Goal: Transaction & Acquisition: Purchase product/service

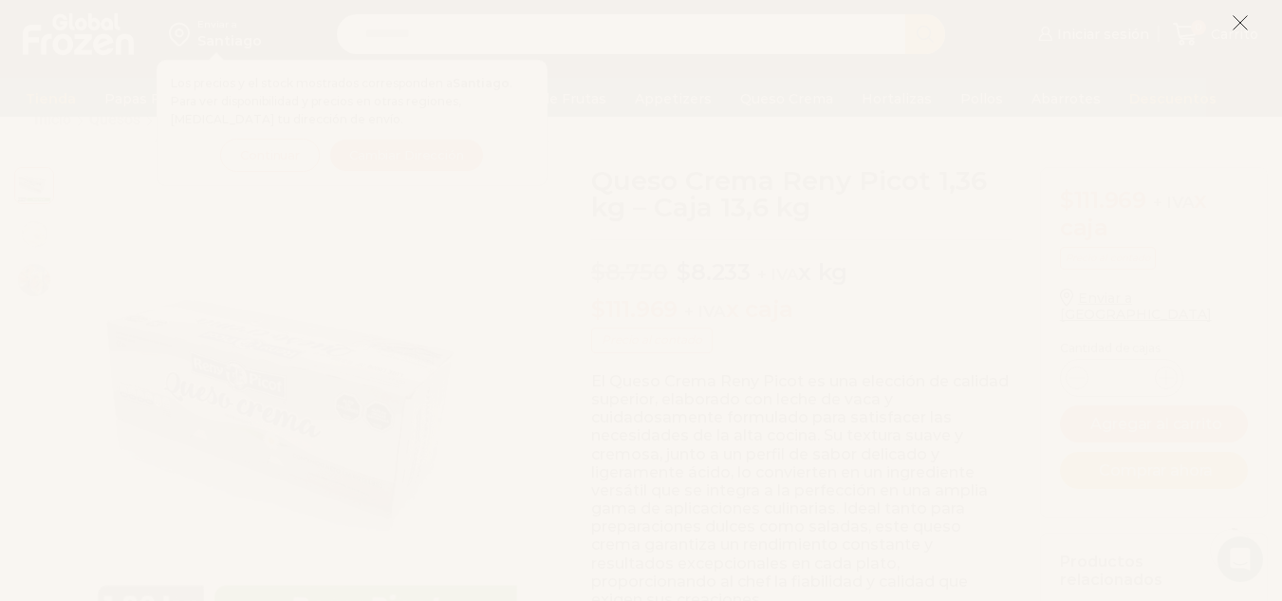
scroll to position [69, 0]
click at [1238, 16] on icon at bounding box center [1239, 22] width 17 height 17
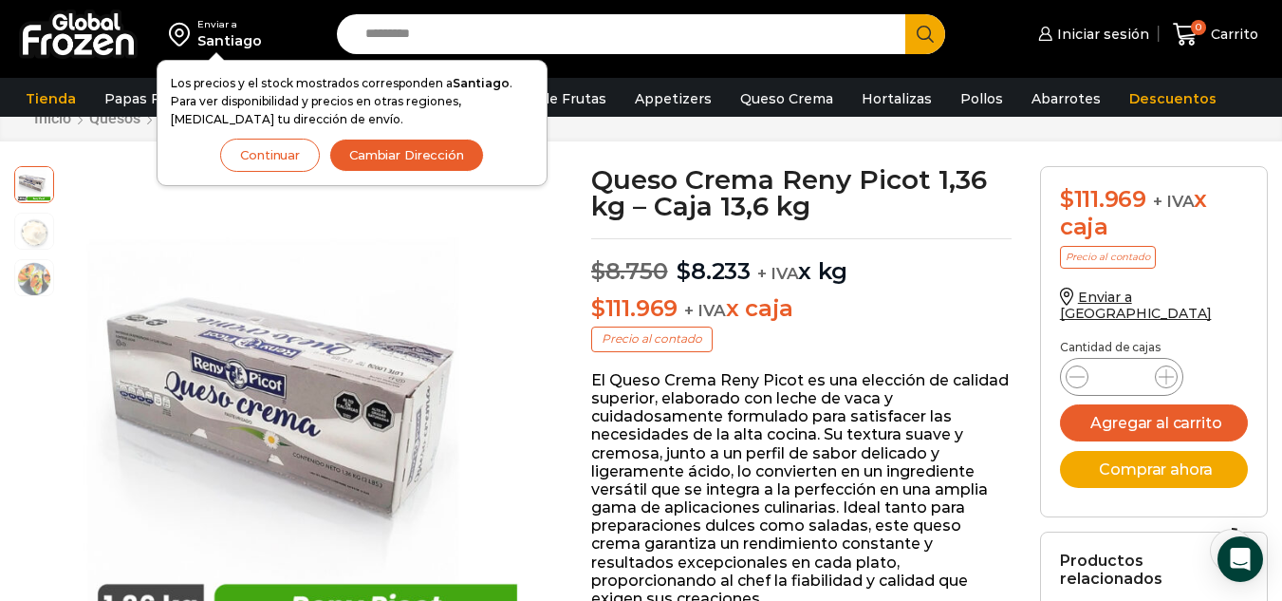
click at [253, 162] on button "Continuar" at bounding box center [270, 155] width 100 height 33
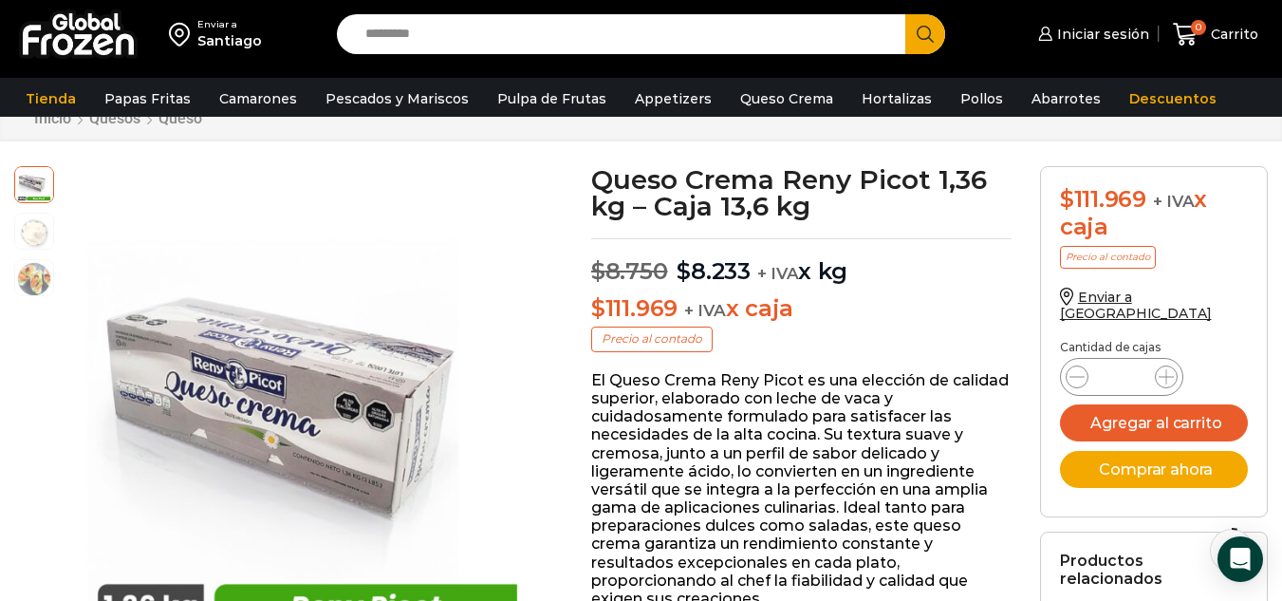
click at [602, 381] on p "El Queso Crema Reny Picot es una elección de calidad superior, elaborado con le…" at bounding box center [801, 489] width 420 height 236
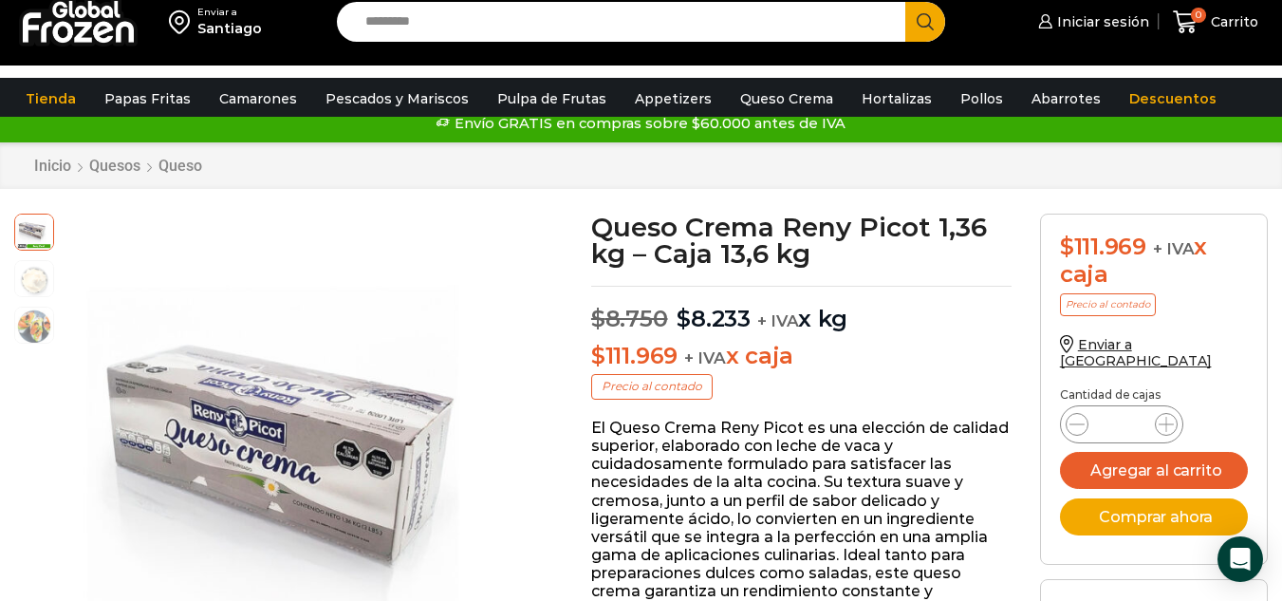
scroll to position [0, 0]
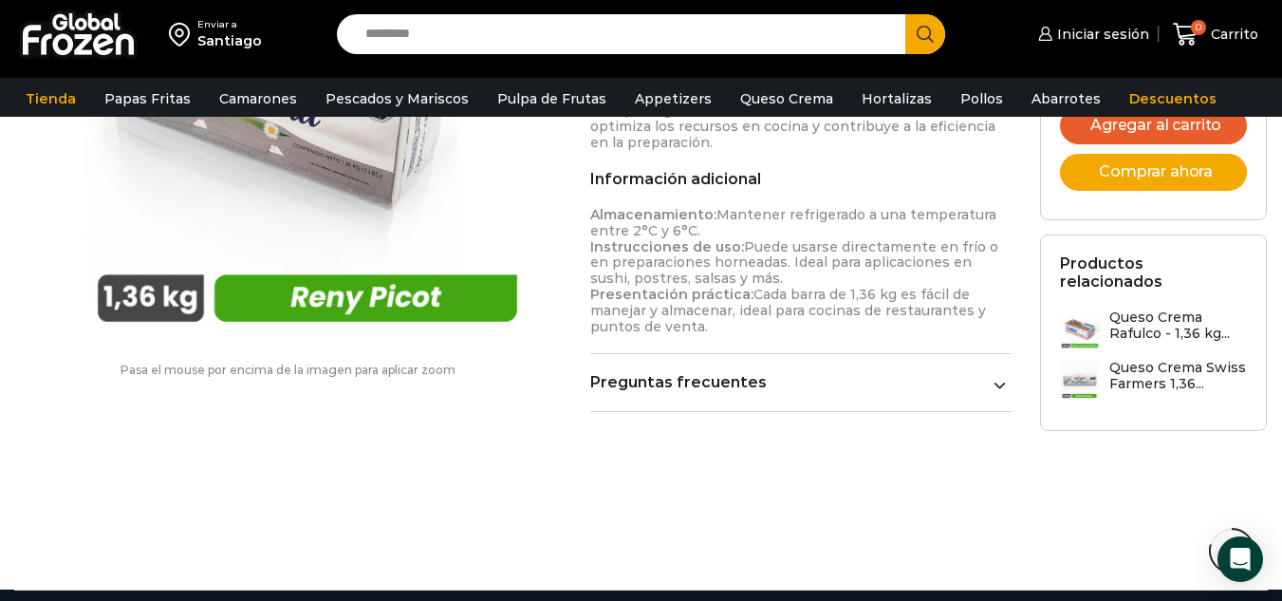
scroll to position [1341, 0]
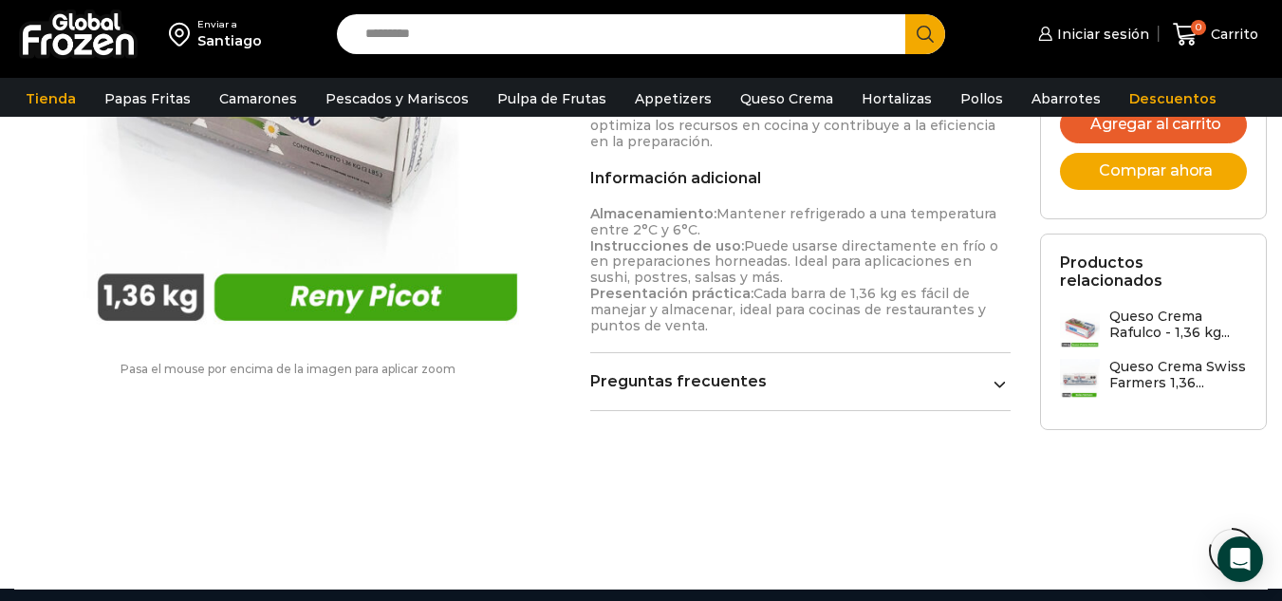
click at [1084, 359] on img at bounding box center [1080, 379] width 40 height 40
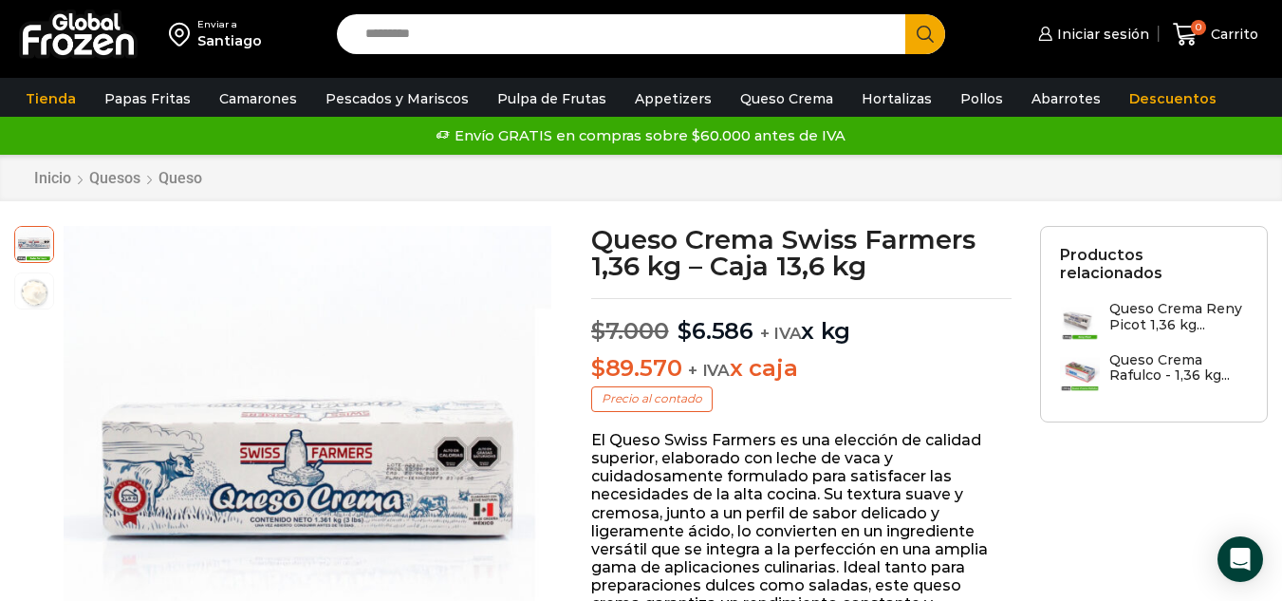
click at [586, 52] on input "Search input" at bounding box center [626, 34] width 540 height 40
type input "**********"
click at [905, 14] on button "Search" at bounding box center [925, 34] width 40 height 40
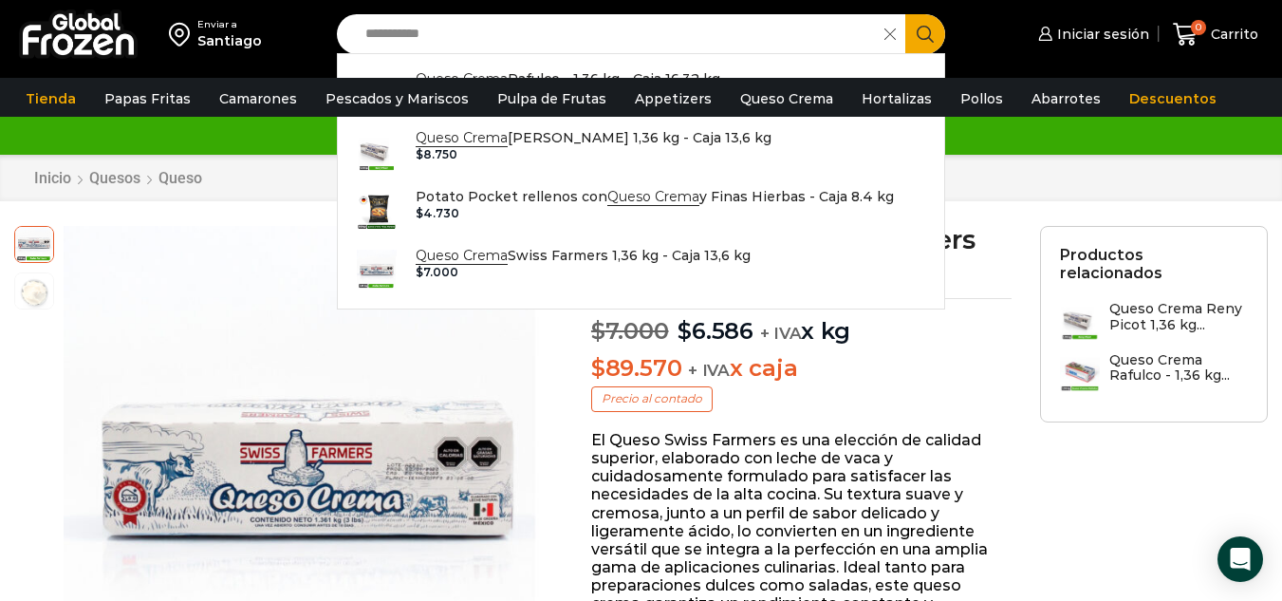
click at [924, 37] on icon "Search button" at bounding box center [925, 34] width 17 height 17
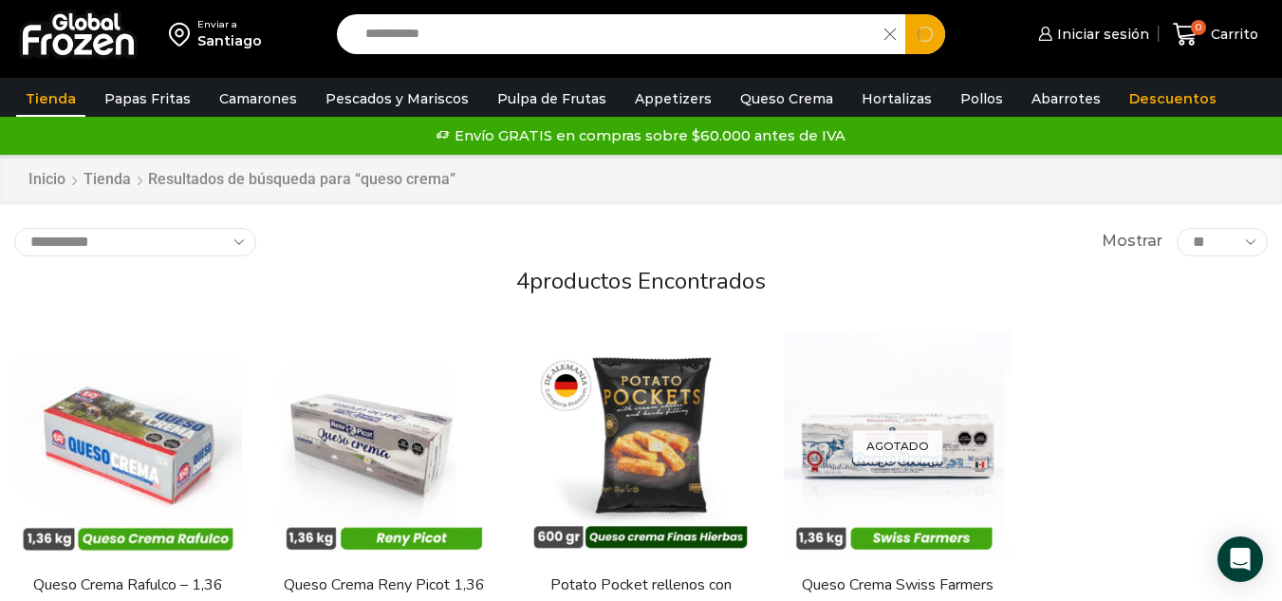
click at [583, 30] on input "**********" at bounding box center [615, 34] width 519 height 40
type input "*"
type input "*********"
click at [905, 14] on button "Search" at bounding box center [925, 34] width 40 height 40
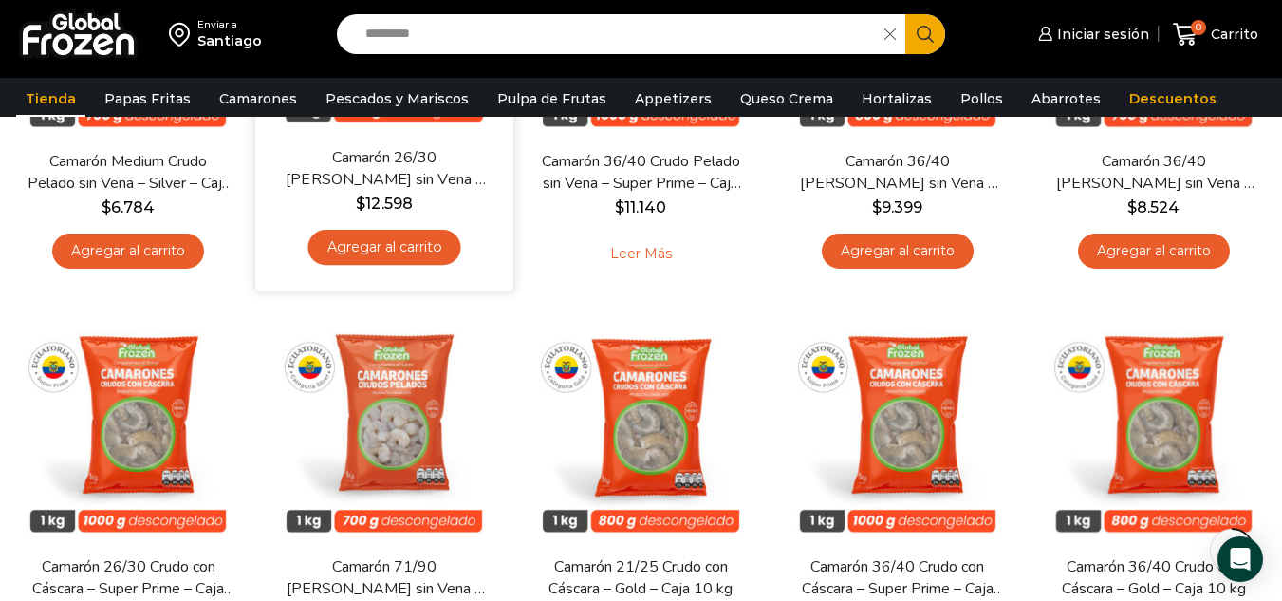
scroll to position [806, 0]
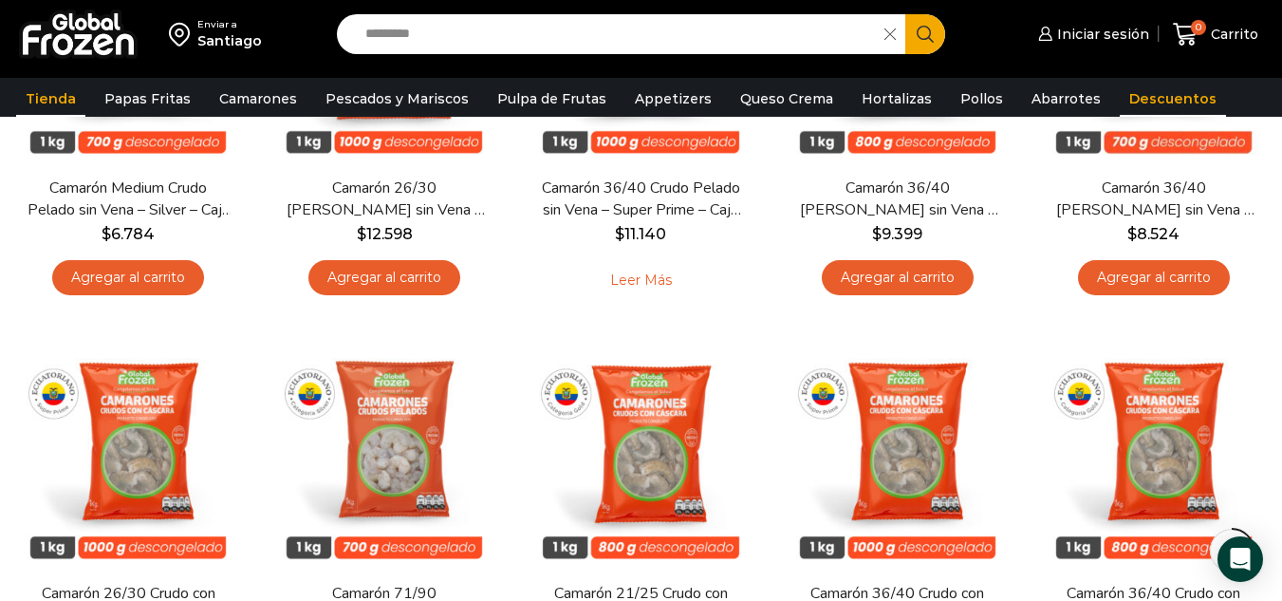
click at [1137, 88] on link "Descuentos" at bounding box center [1173, 99] width 106 height 36
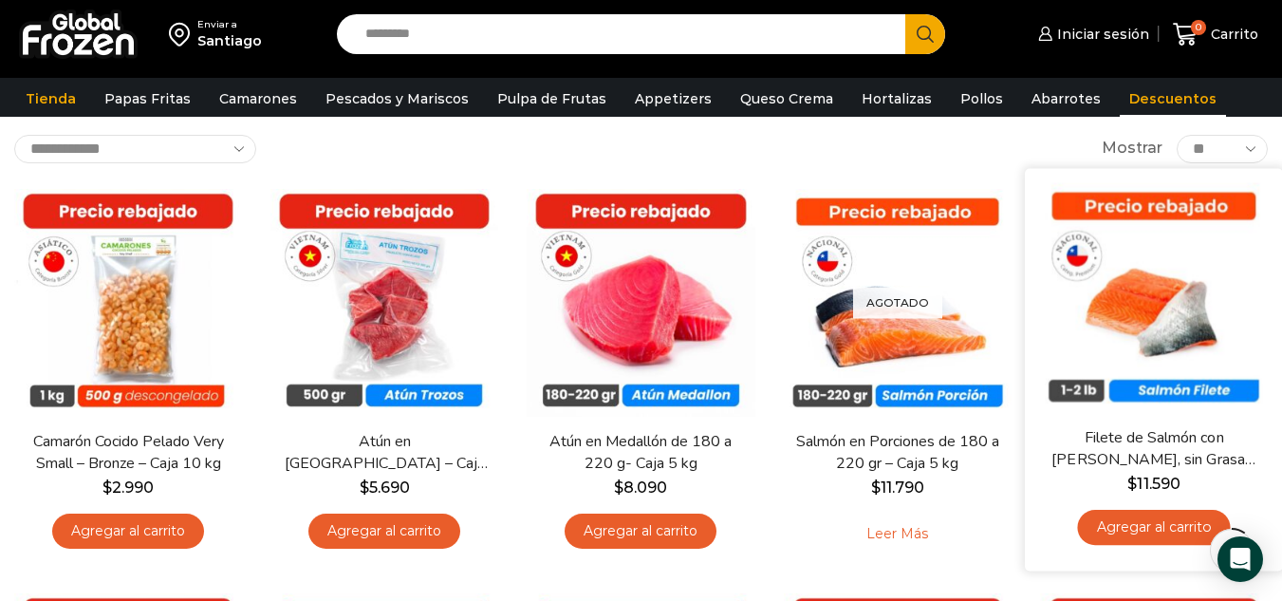
scroll to position [106, 0]
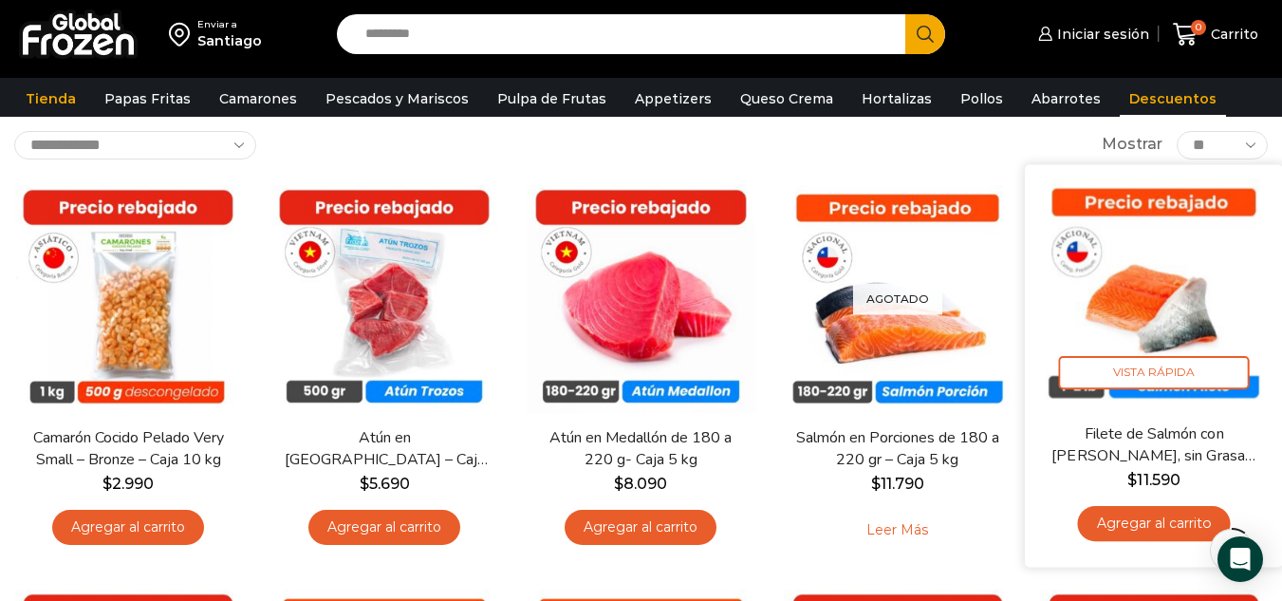
click at [1195, 327] on img at bounding box center [1154, 293] width 230 height 230
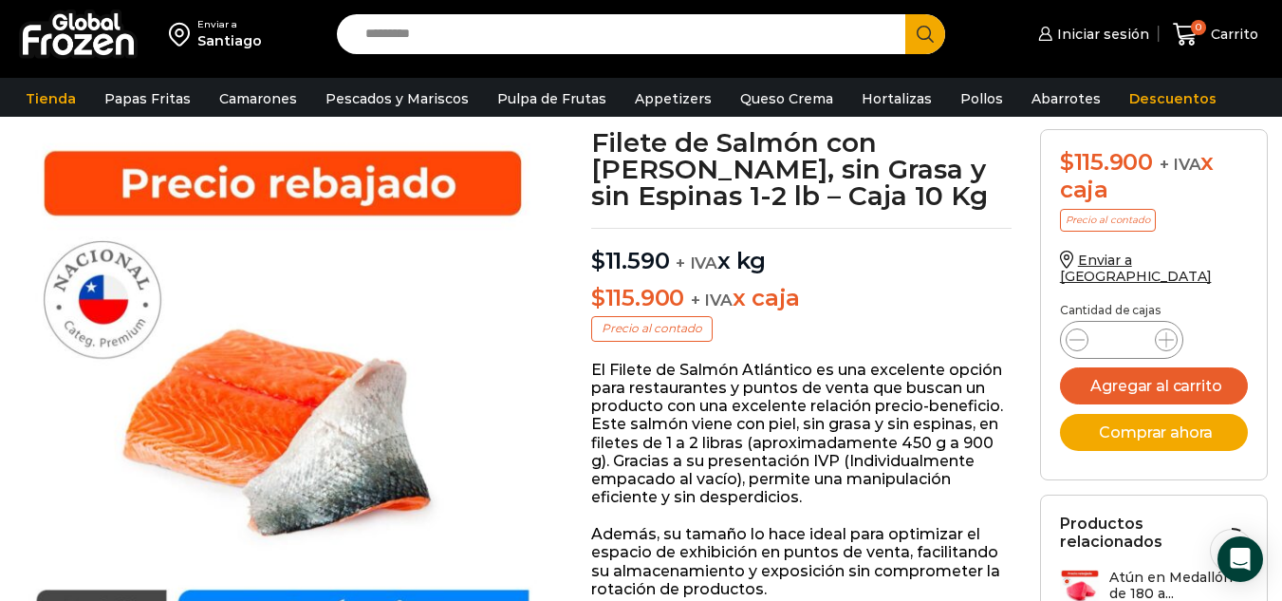
scroll to position [107, 0]
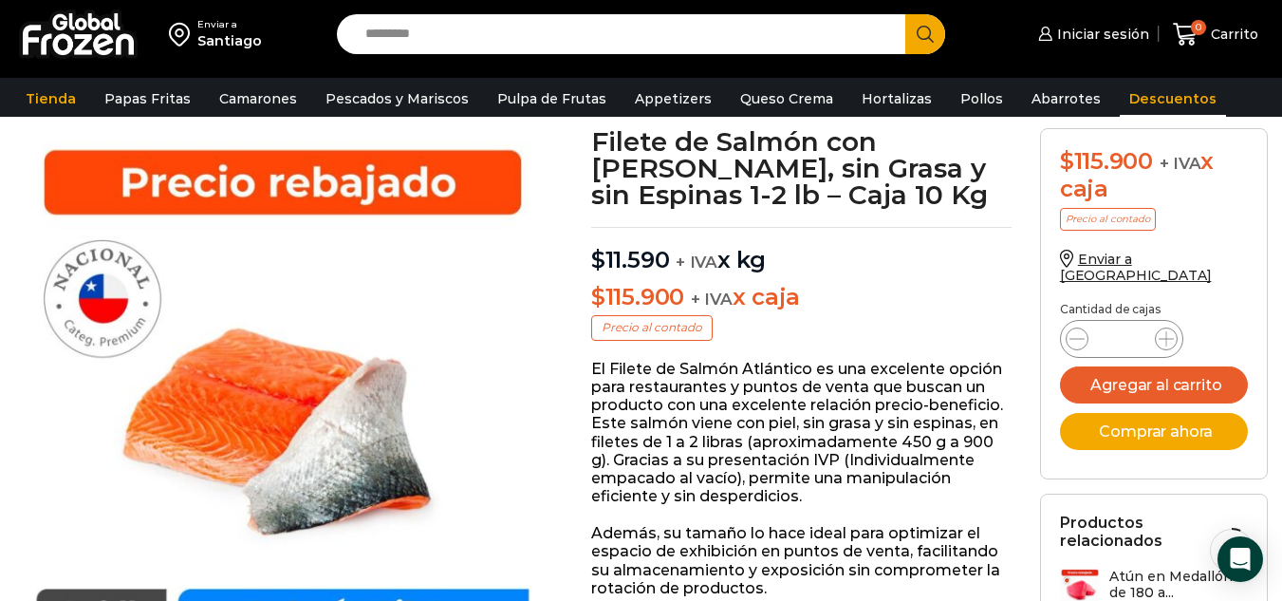
click at [1142, 85] on link "Descuentos" at bounding box center [1173, 99] width 106 height 36
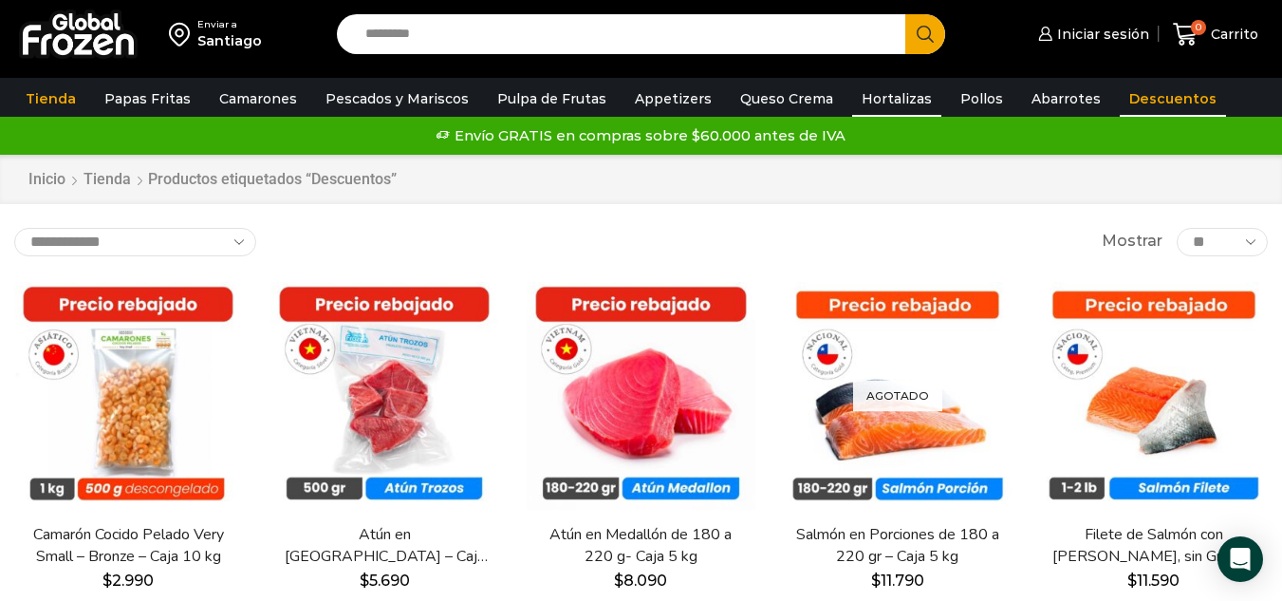
click at [887, 91] on link "Hortalizas" at bounding box center [896, 99] width 89 height 36
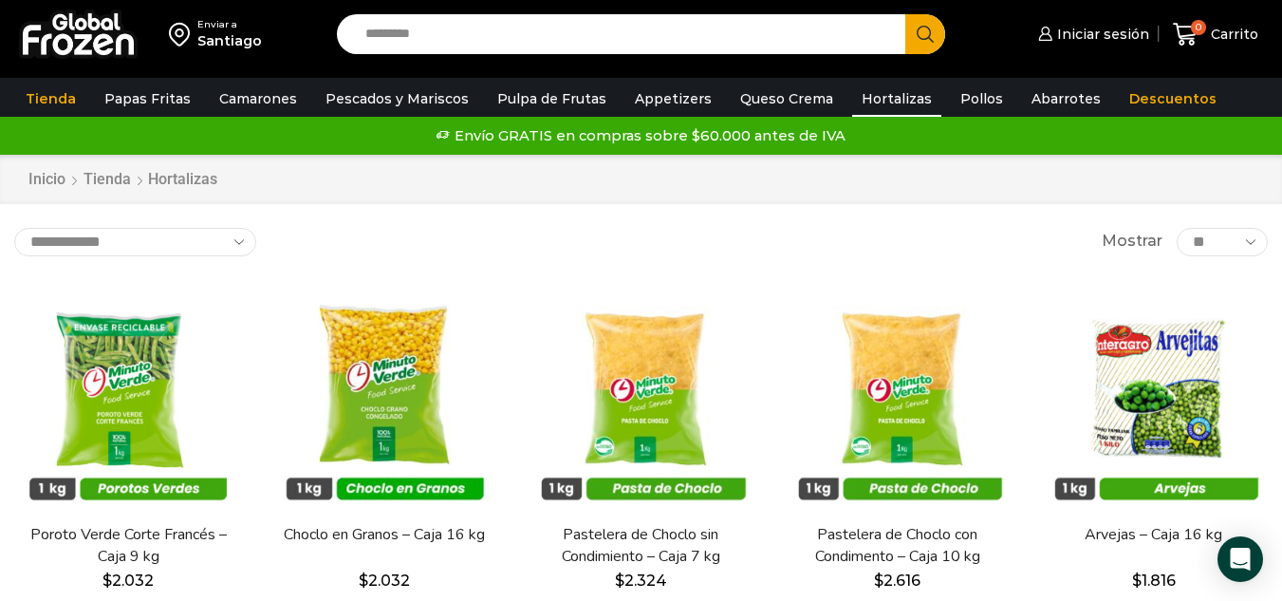
click at [768, 91] on link "Queso Crema" at bounding box center [787, 99] width 112 height 36
click at [647, 95] on link "Appetizers" at bounding box center [673, 99] width 96 height 36
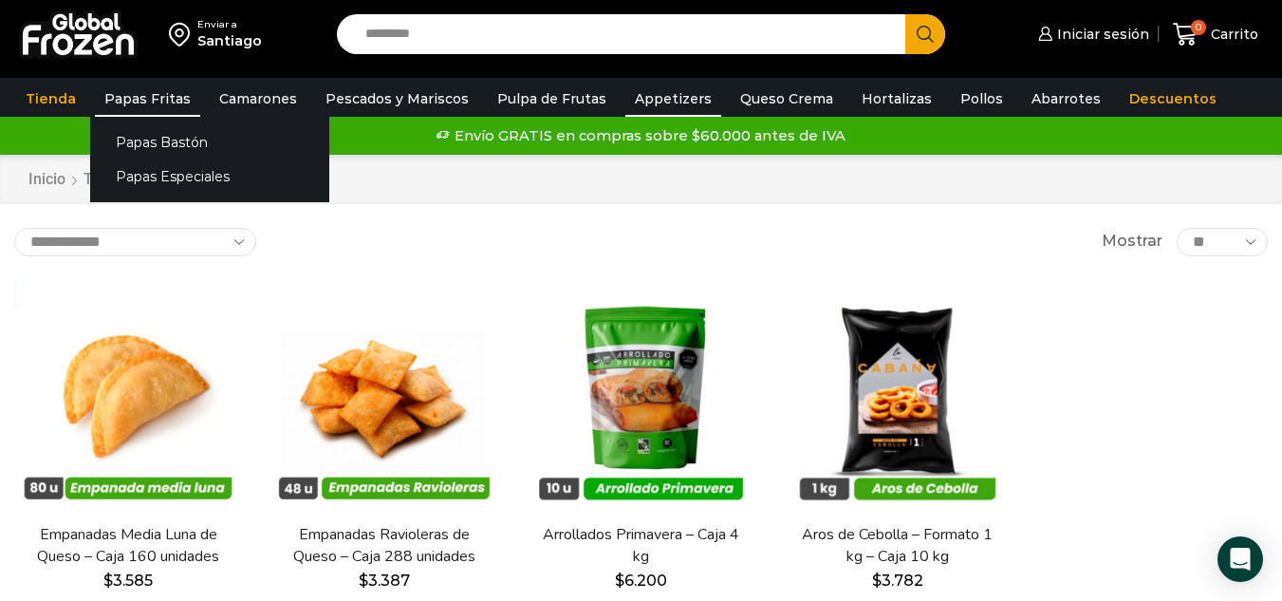
click at [172, 95] on link "Papas Fritas" at bounding box center [147, 99] width 105 height 36
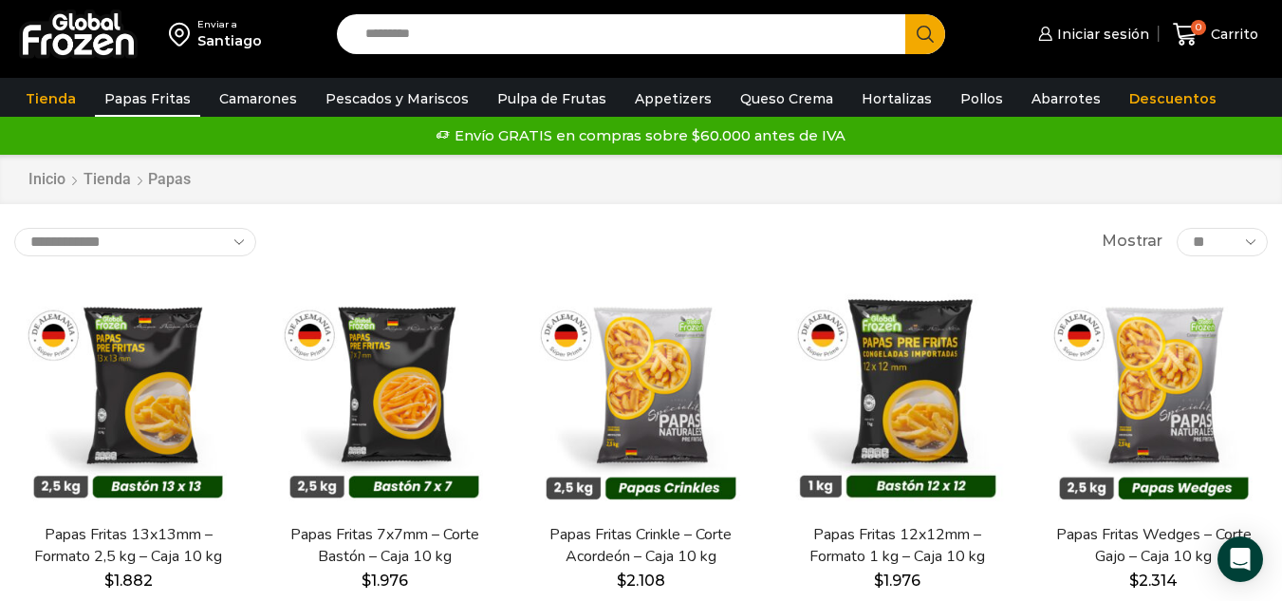
drag, startPoint x: 660, startPoint y: 15, endPoint x: 610, endPoint y: 42, distance: 56.9
click at [610, 42] on input "Search input" at bounding box center [626, 34] width 540 height 40
type input "*****"
click at [905, 14] on button "Search" at bounding box center [925, 34] width 40 height 40
